Goal: Task Accomplishment & Management: Complete application form

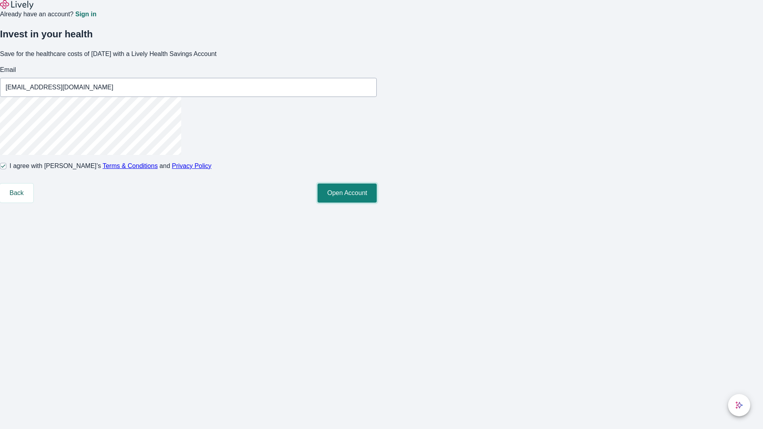
click at [377, 203] on button "Open Account" at bounding box center [346, 193] width 59 height 19
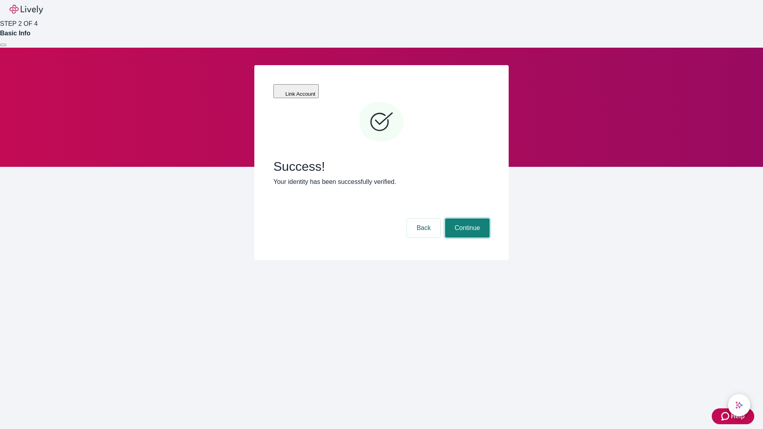
click at [466, 219] on button "Continue" at bounding box center [467, 228] width 45 height 19
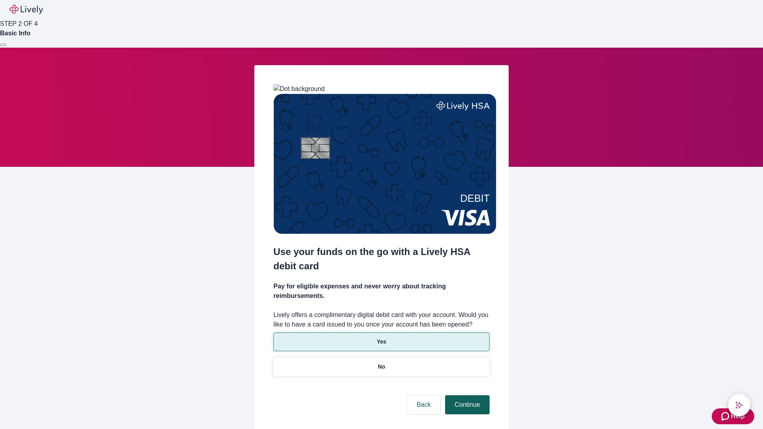
click at [381, 363] on p "No" at bounding box center [382, 367] width 8 height 8
click at [466, 395] on button "Continue" at bounding box center [467, 404] width 45 height 19
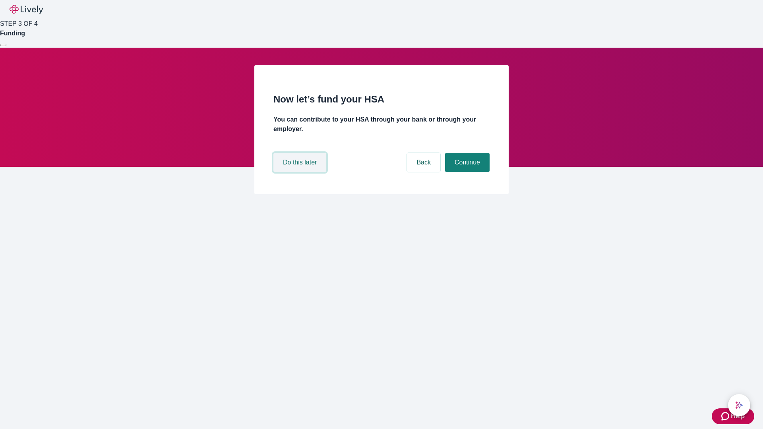
click at [301, 172] on button "Do this later" at bounding box center [299, 162] width 53 height 19
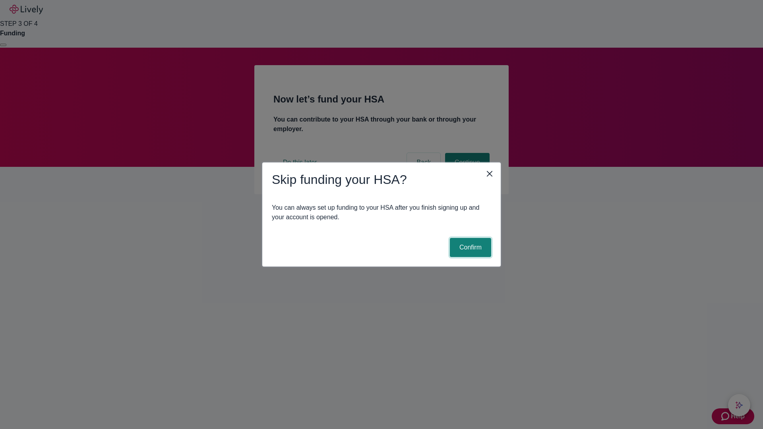
click at [469, 248] on button "Confirm" at bounding box center [470, 247] width 41 height 19
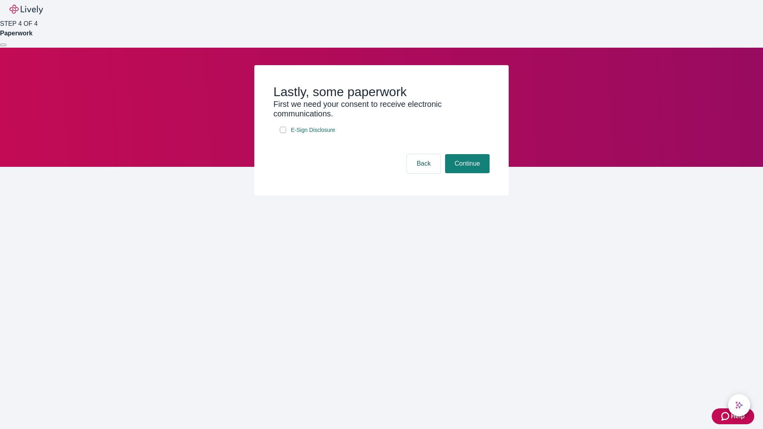
click at [283, 133] on input "E-Sign Disclosure" at bounding box center [283, 130] width 6 height 6
checkbox input "true"
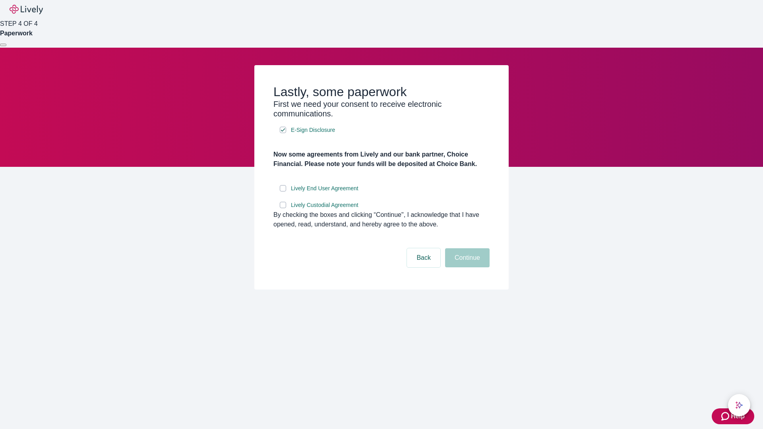
click at [283, 192] on input "Lively End User Agreement" at bounding box center [283, 188] width 6 height 6
checkbox input "true"
click at [283, 208] on input "Lively Custodial Agreement" at bounding box center [283, 205] width 6 height 6
checkbox input "true"
click at [466, 267] on button "Continue" at bounding box center [467, 257] width 45 height 19
